Goal: Information Seeking & Learning: Learn about a topic

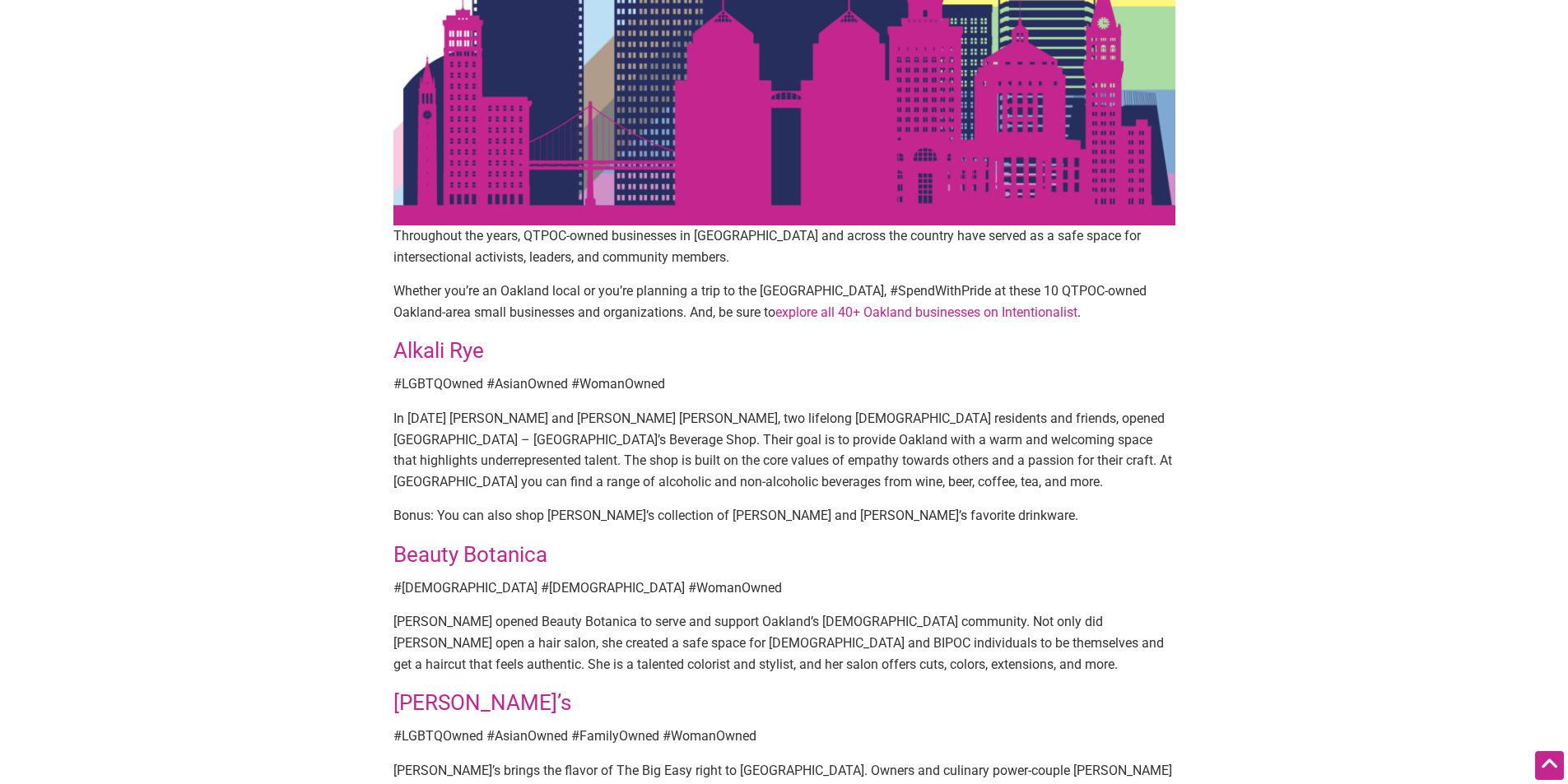
scroll to position [411, 0]
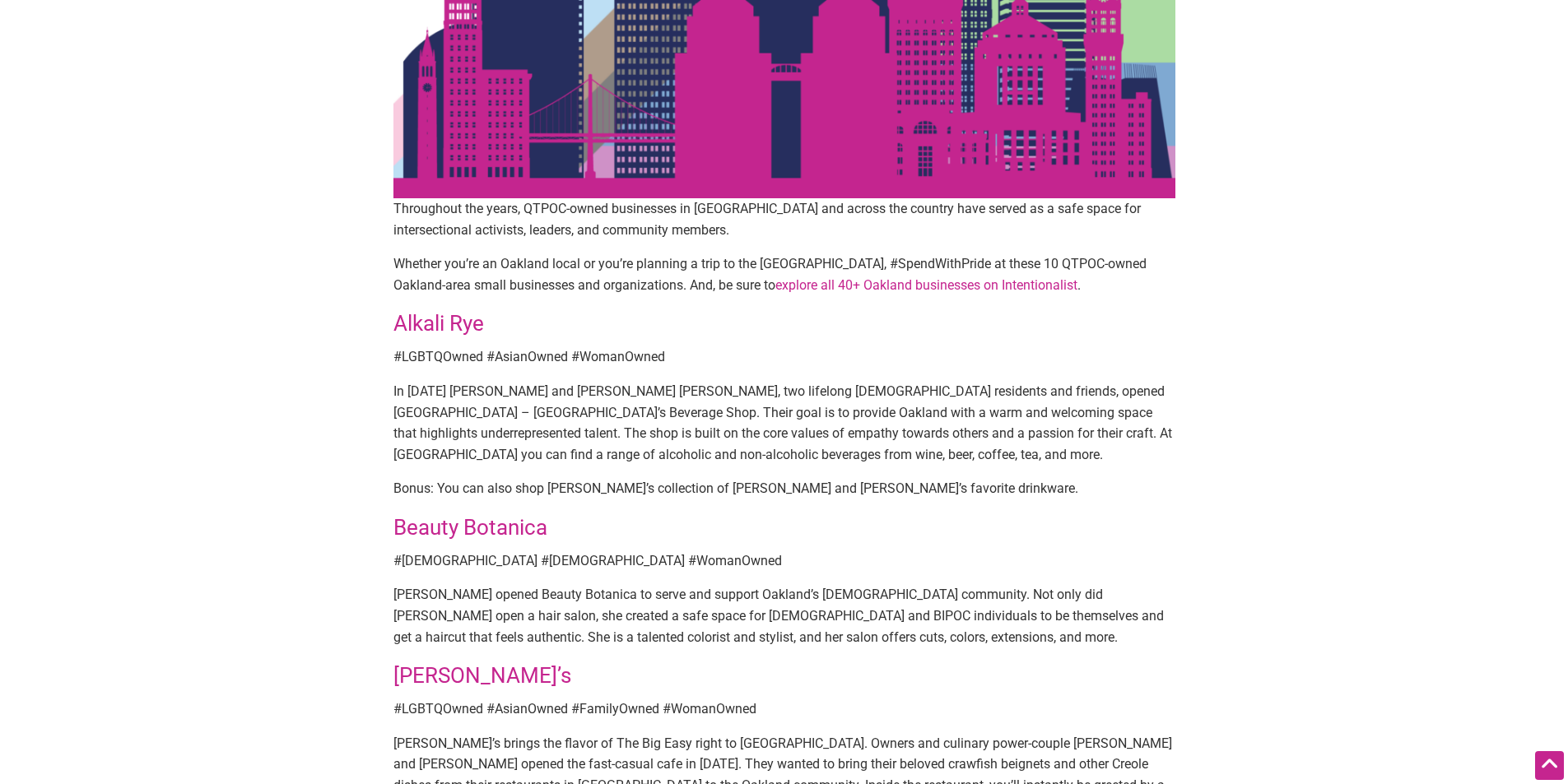
click at [475, 528] on link "Beauty Botanica" at bounding box center [470, 528] width 154 height 25
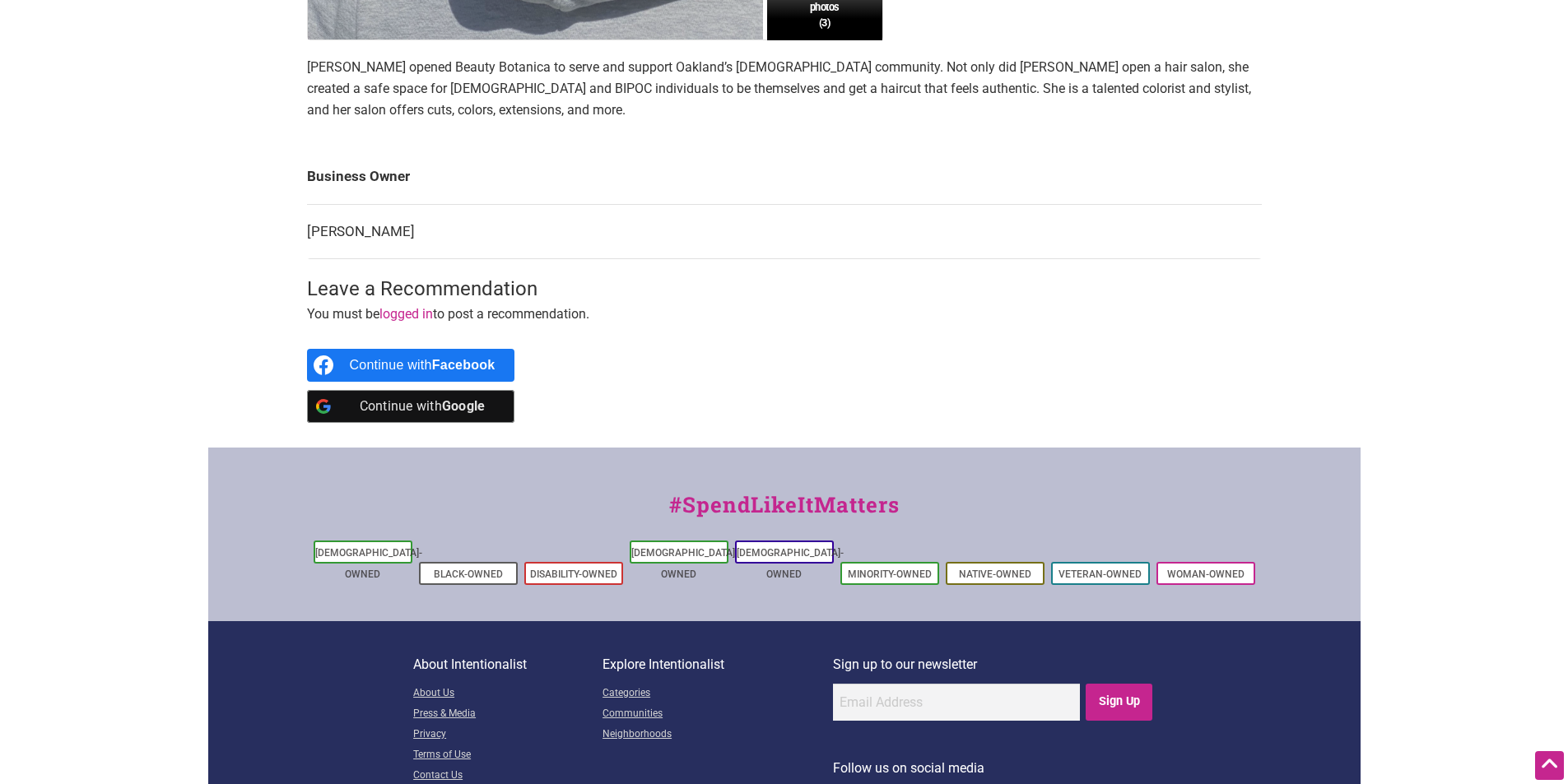
scroll to position [741, 0]
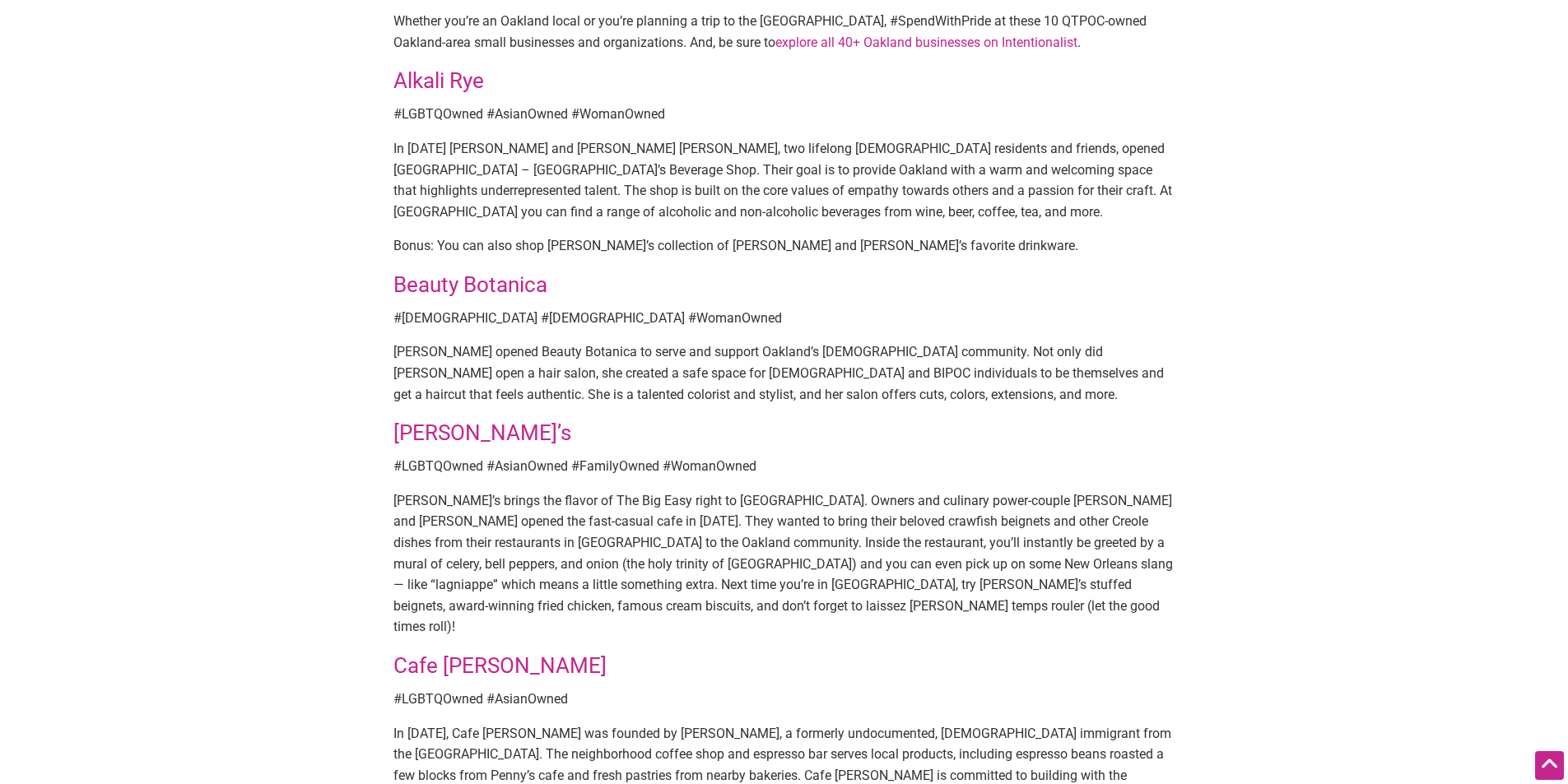
scroll to position [658, 0]
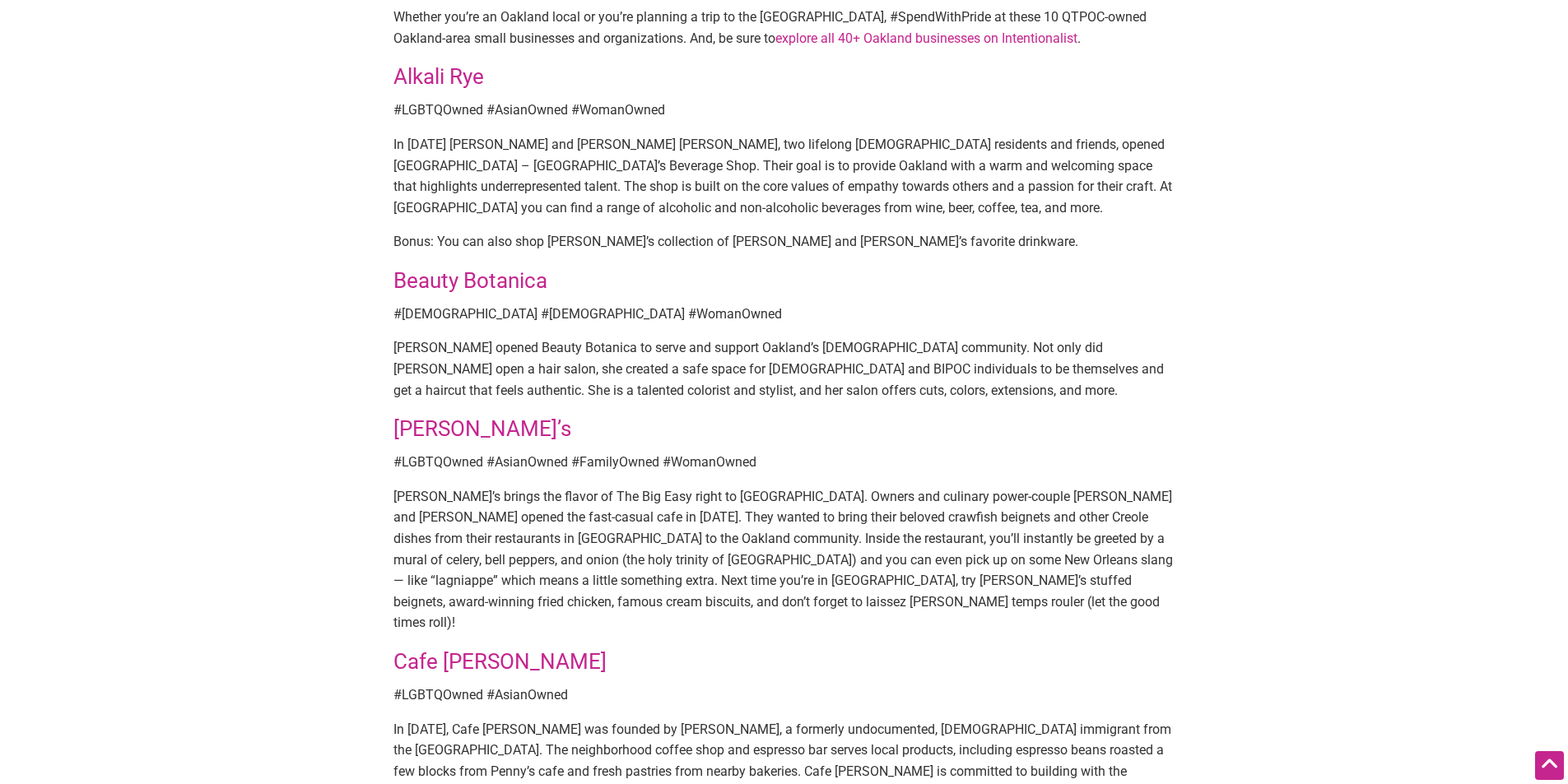
click at [432, 432] on link "[PERSON_NAME]’s" at bounding box center [482, 429] width 178 height 25
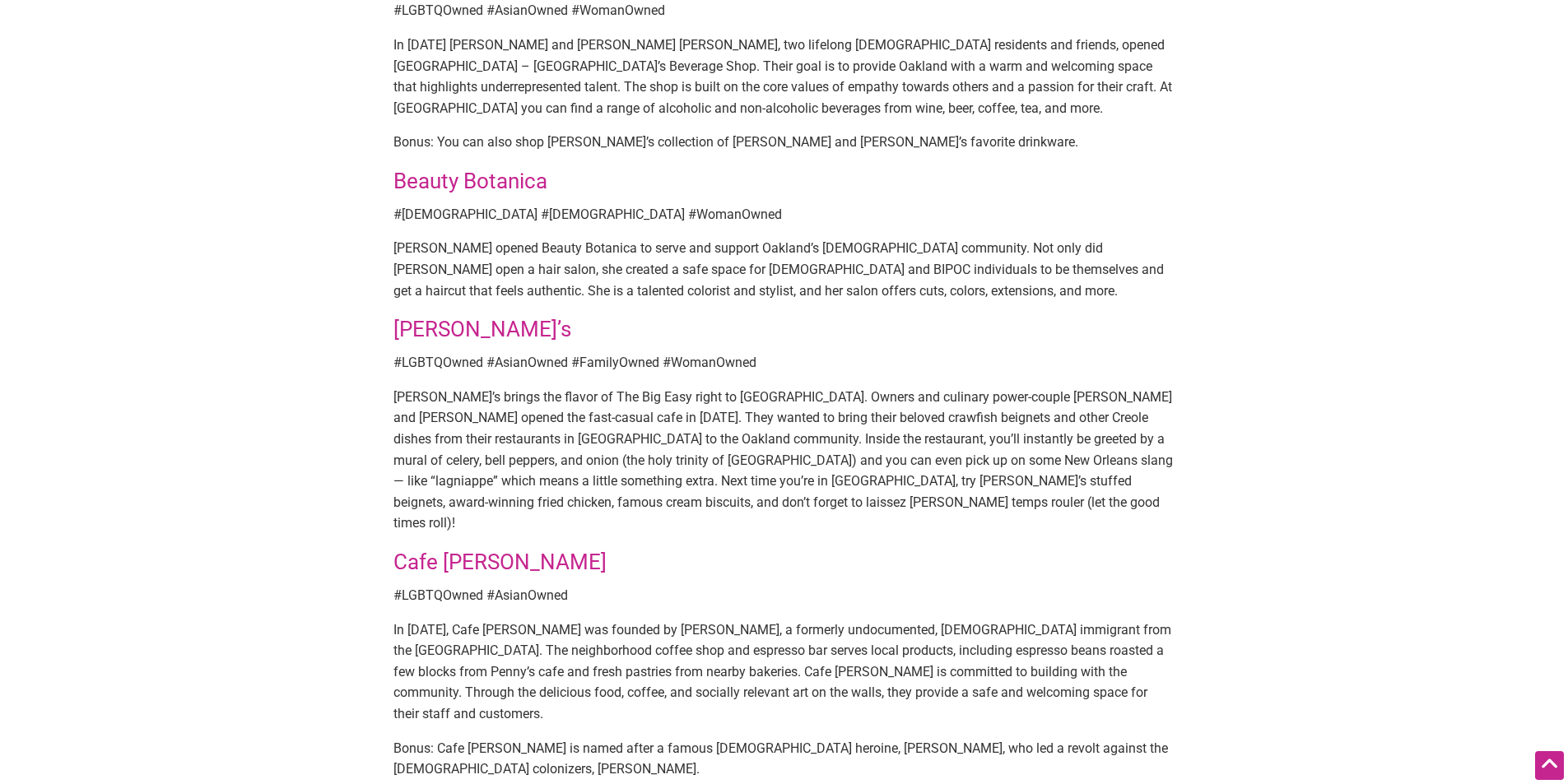
scroll to position [905, 0]
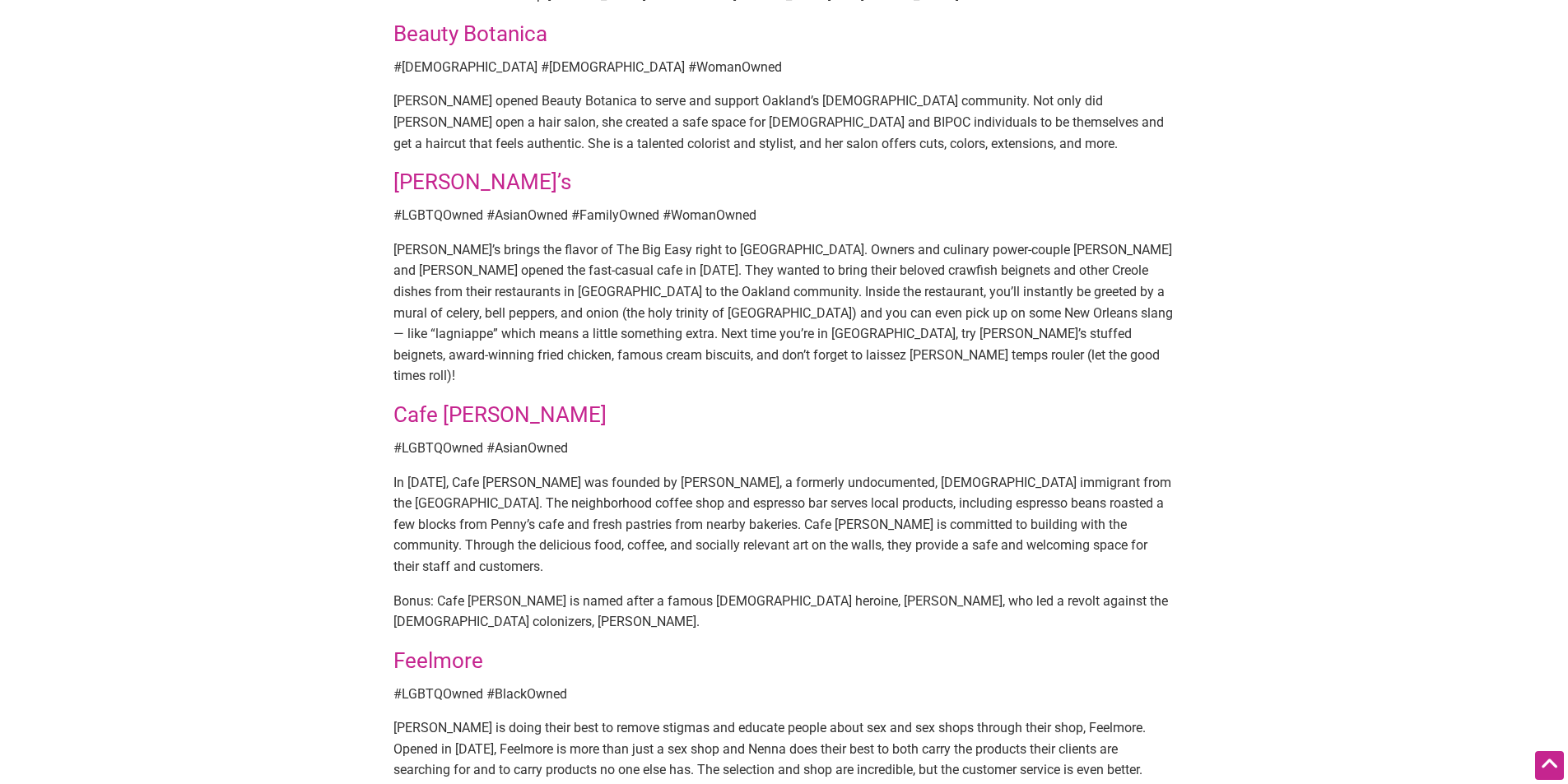
click at [439, 649] on link "Feelmore" at bounding box center [439, 661] width 90 height 25
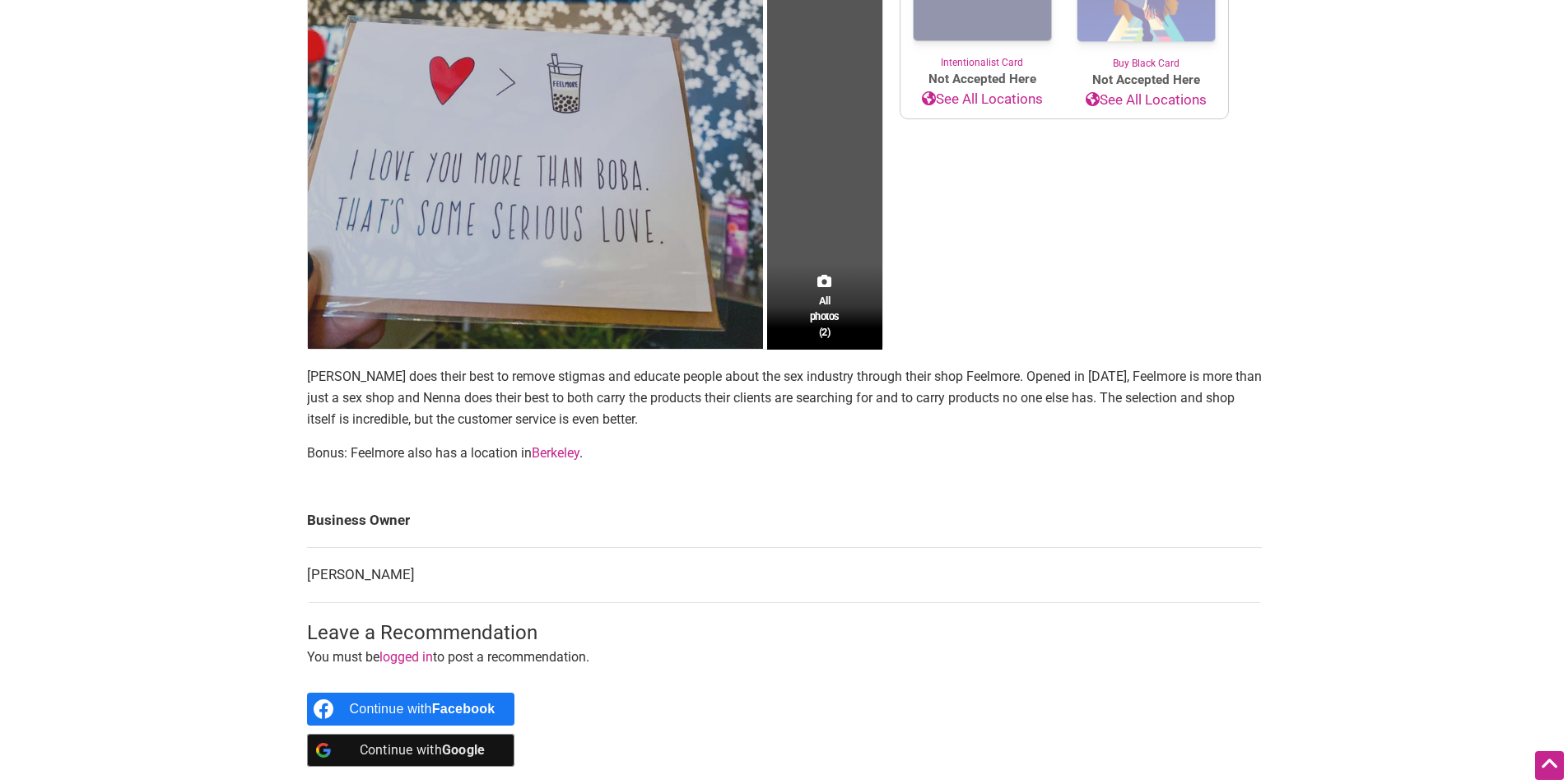
scroll to position [576, 0]
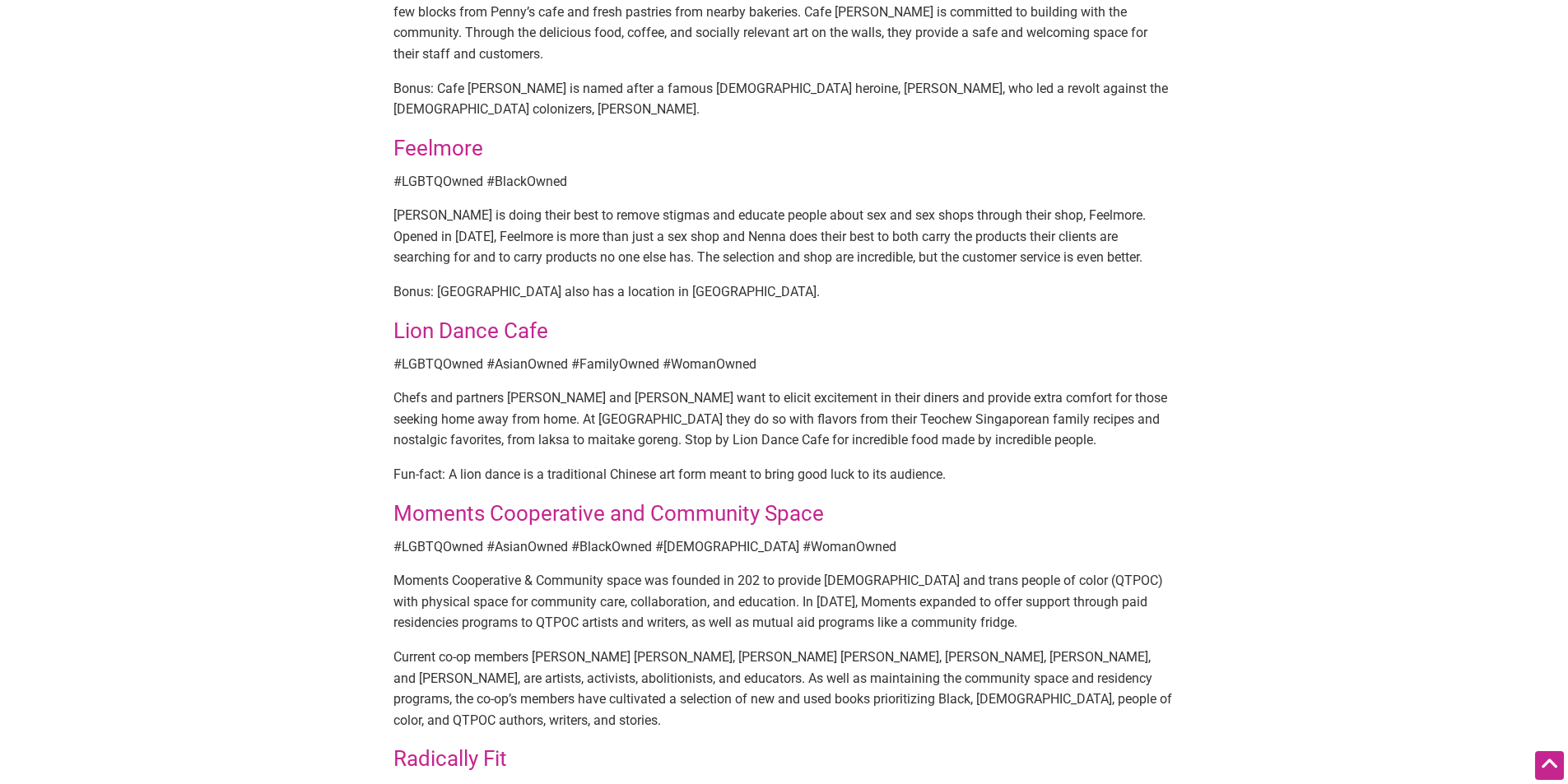
scroll to position [1561, 0]
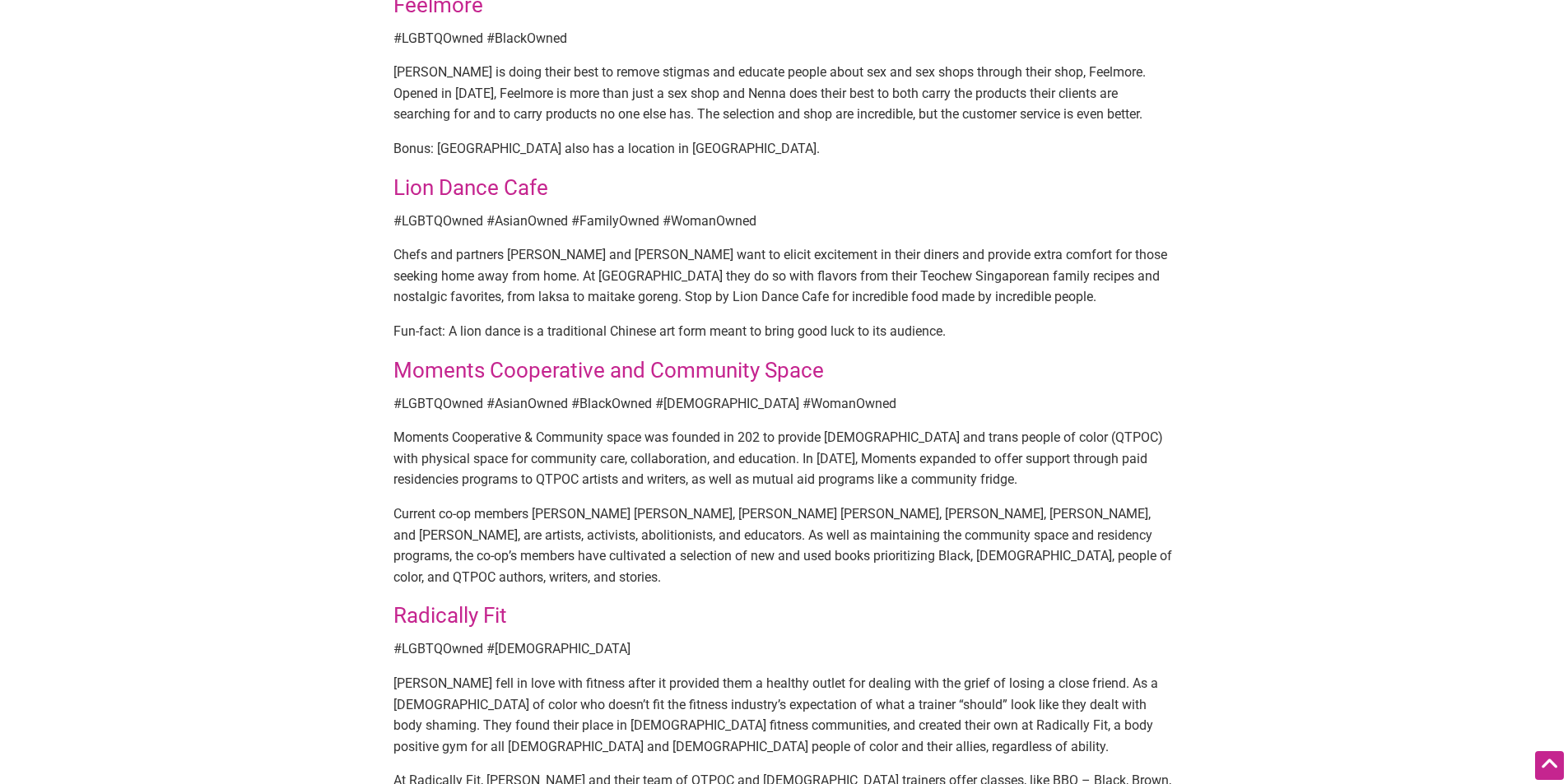
click at [435, 603] on link "Radically Fit" at bounding box center [450, 616] width 113 height 25
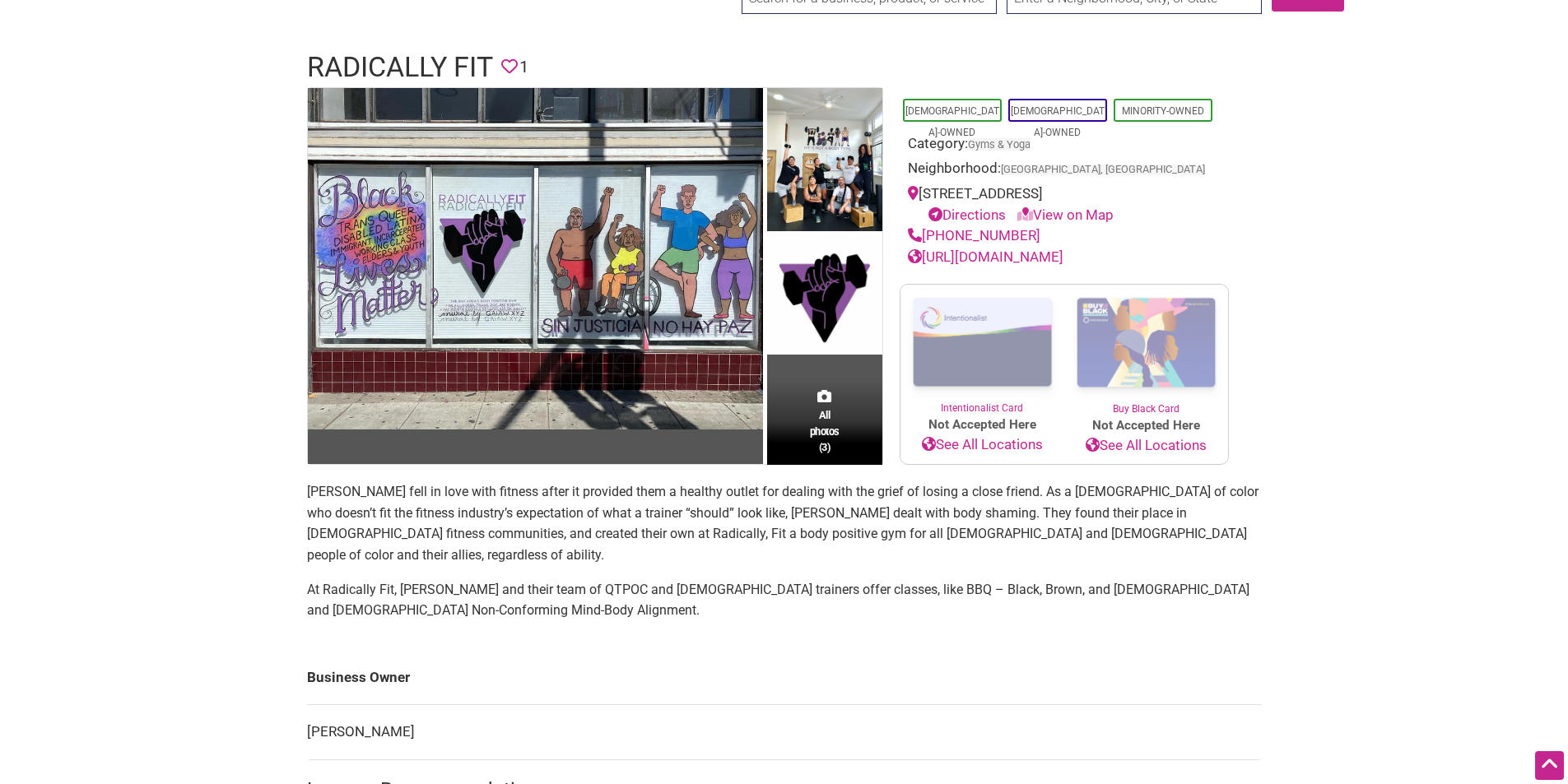
scroll to position [83, 0]
